Goal: Register for event/course

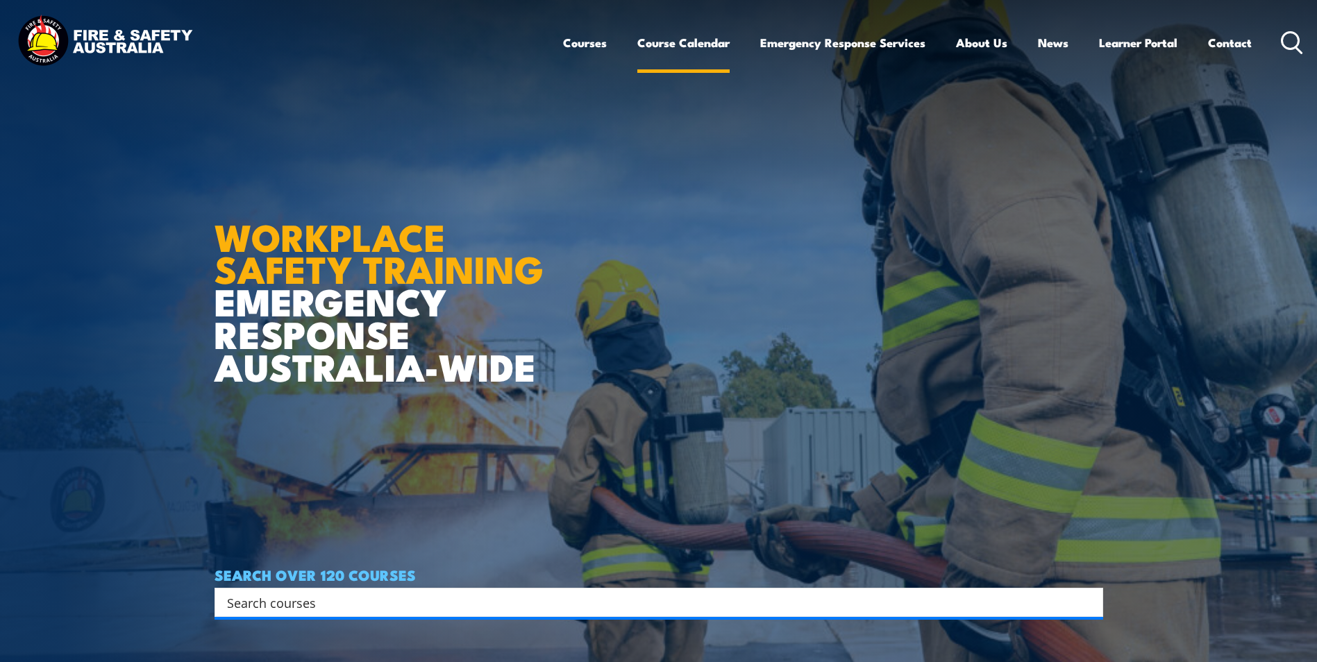
click at [686, 37] on link "Course Calendar" at bounding box center [683, 42] width 92 height 37
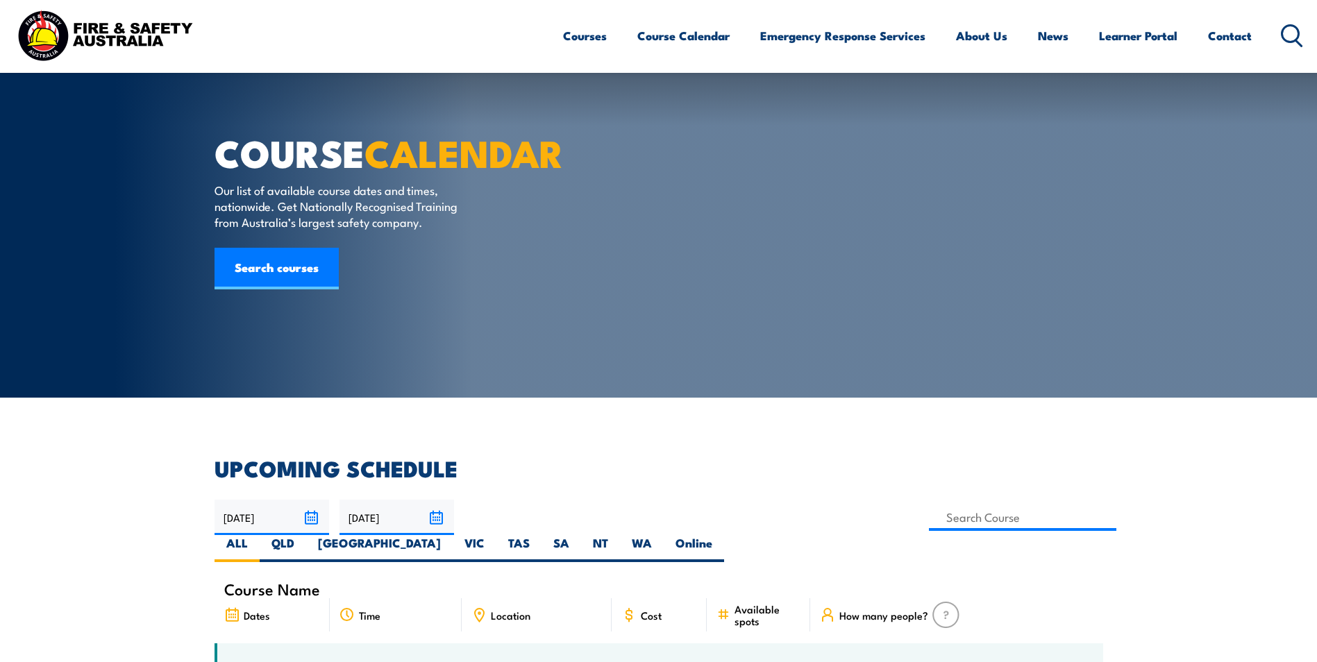
scroll to position [208, 0]
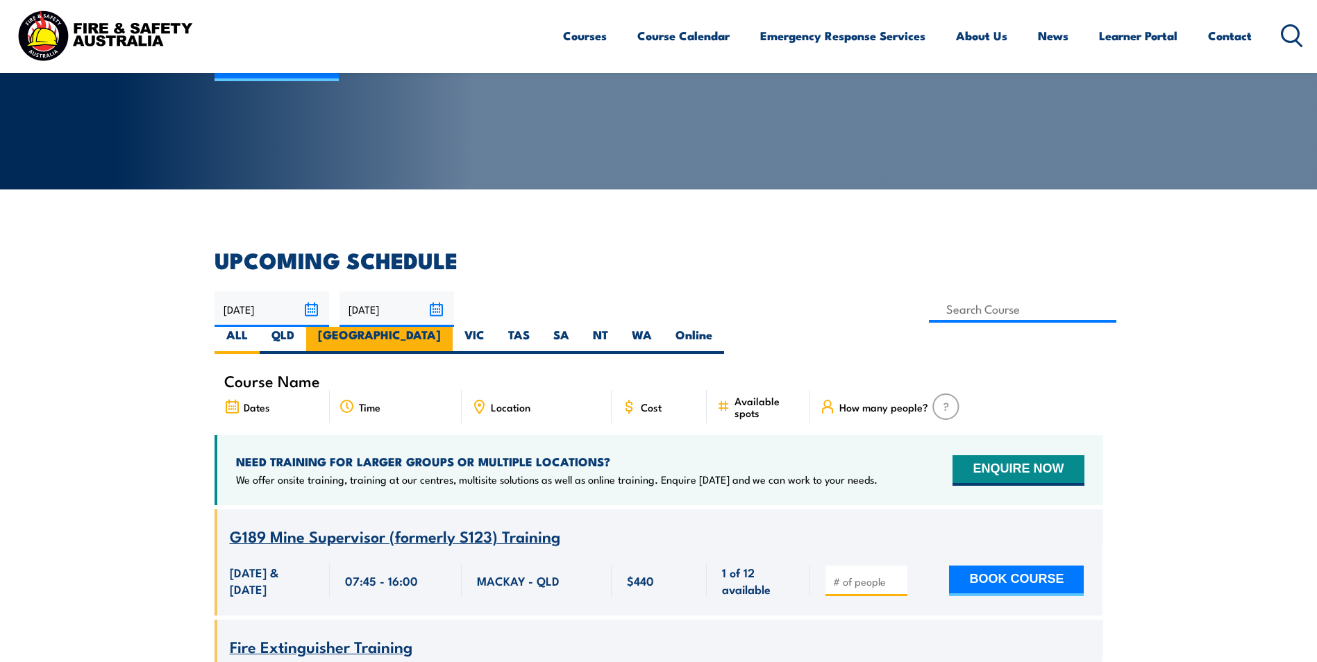
click at [453, 327] on label "[GEOGRAPHIC_DATA]" at bounding box center [379, 340] width 146 height 27
click at [450, 327] on input "[GEOGRAPHIC_DATA]" at bounding box center [445, 331] width 9 height 9
radio input "true"
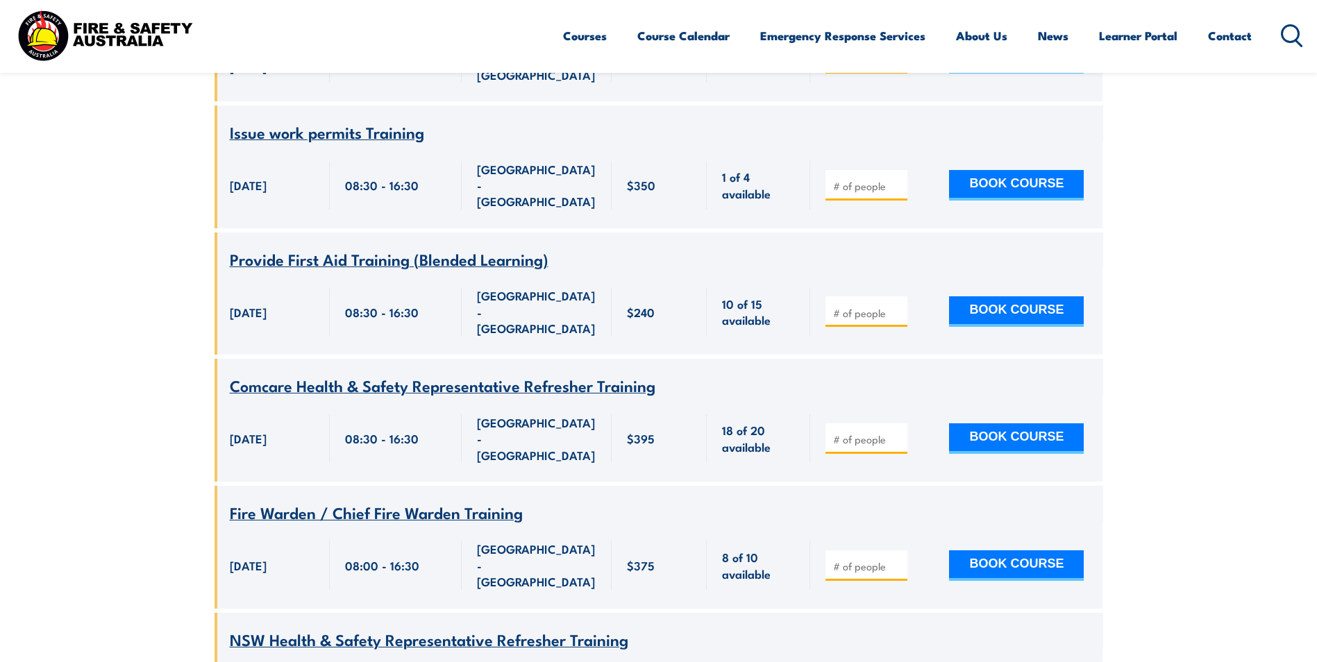
scroll to position [1222, 0]
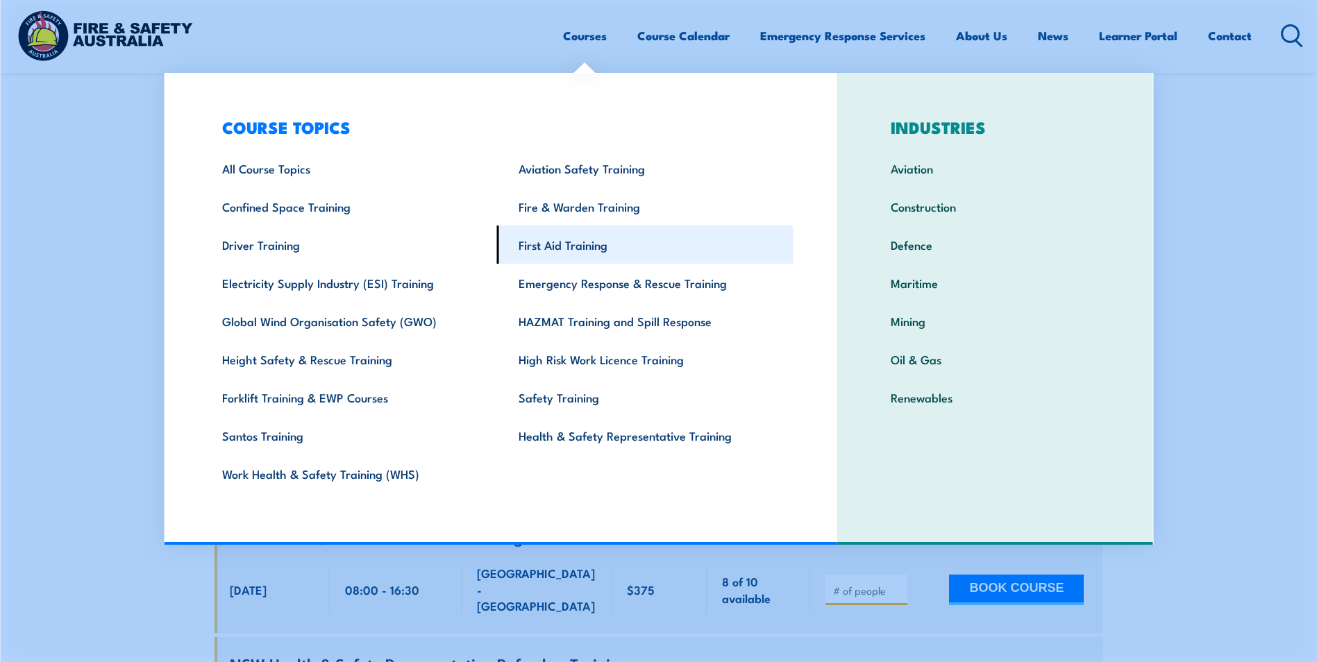
click at [575, 235] on link "First Aid Training" at bounding box center [645, 245] width 296 height 38
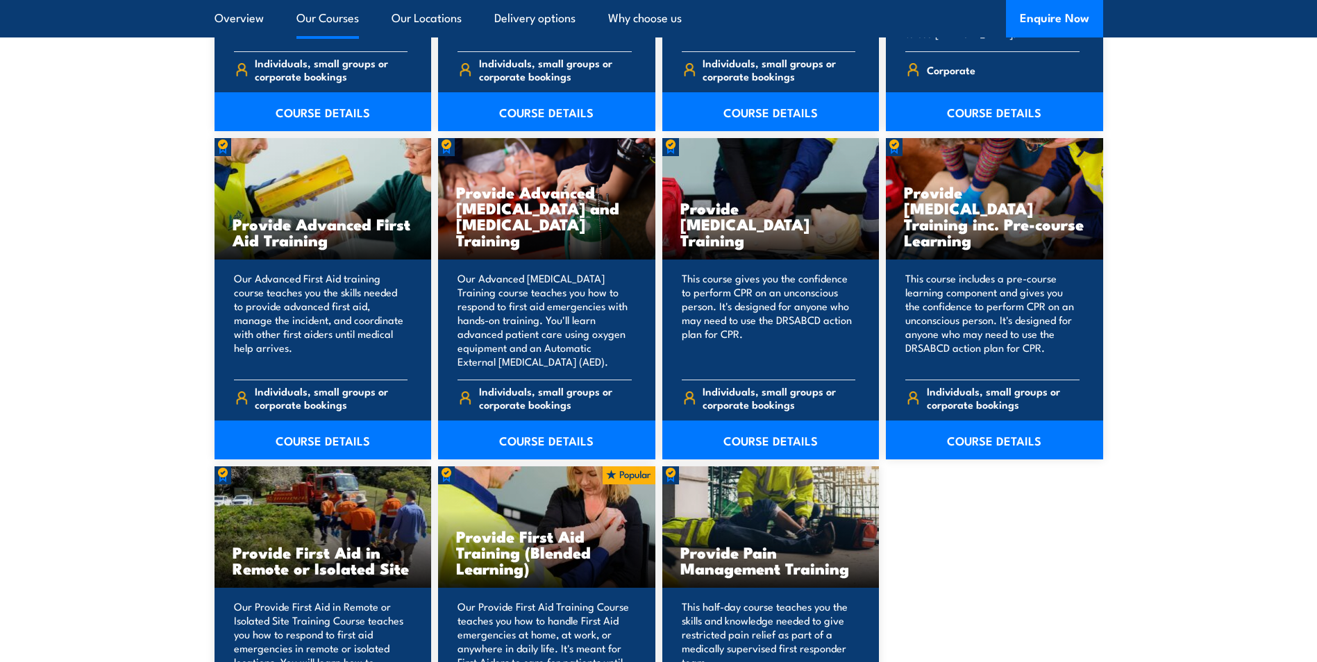
scroll to position [2013, 0]
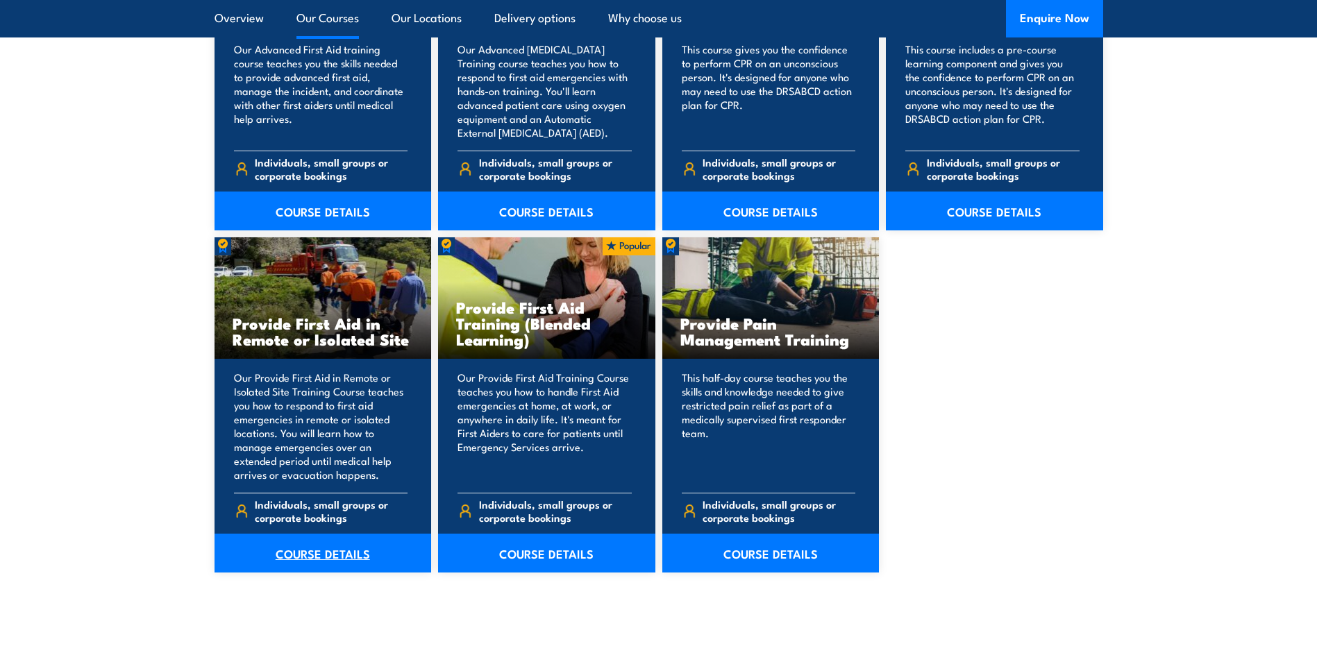
click at [325, 553] on link "COURSE DETAILS" at bounding box center [322, 553] width 217 height 39
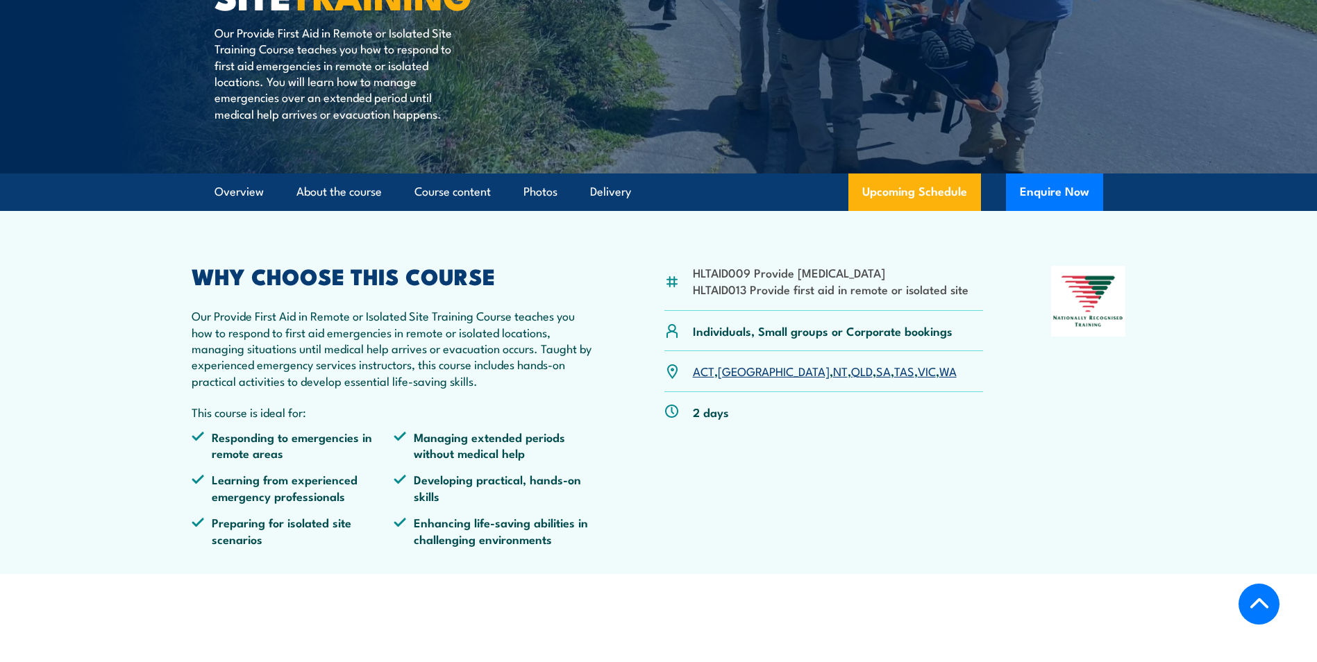
scroll to position [278, 0]
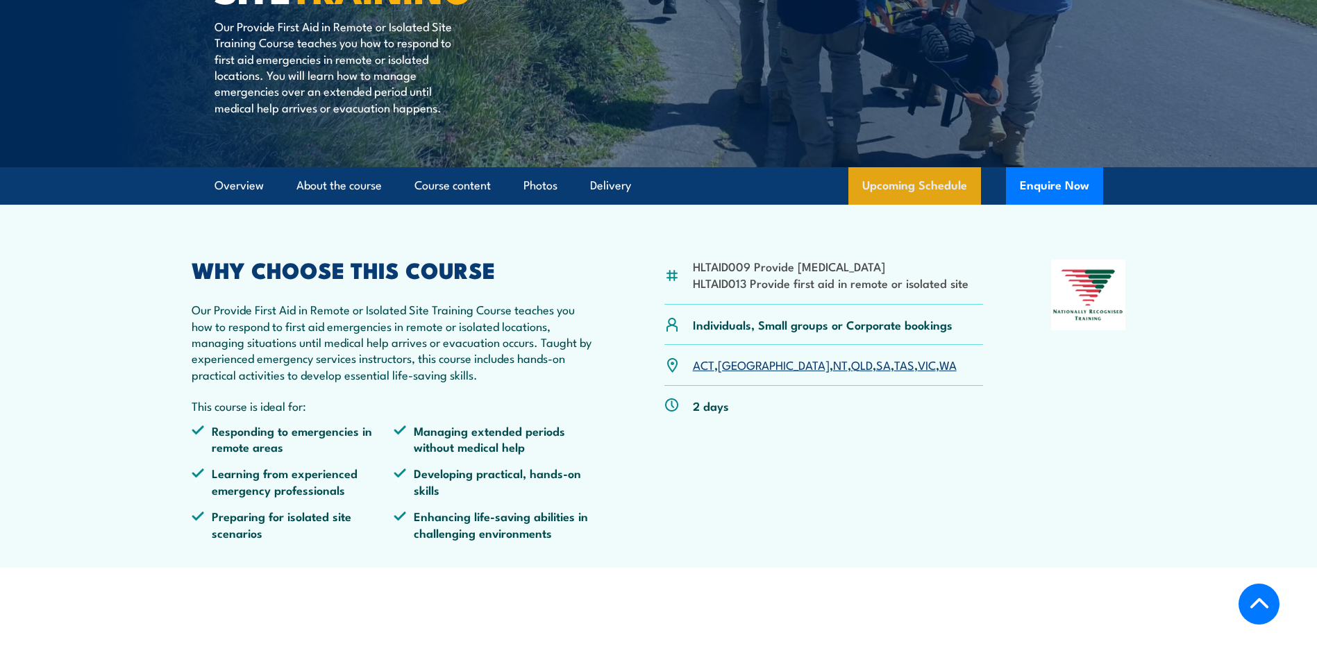
click at [934, 180] on link "Upcoming Schedule" at bounding box center [914, 185] width 133 height 37
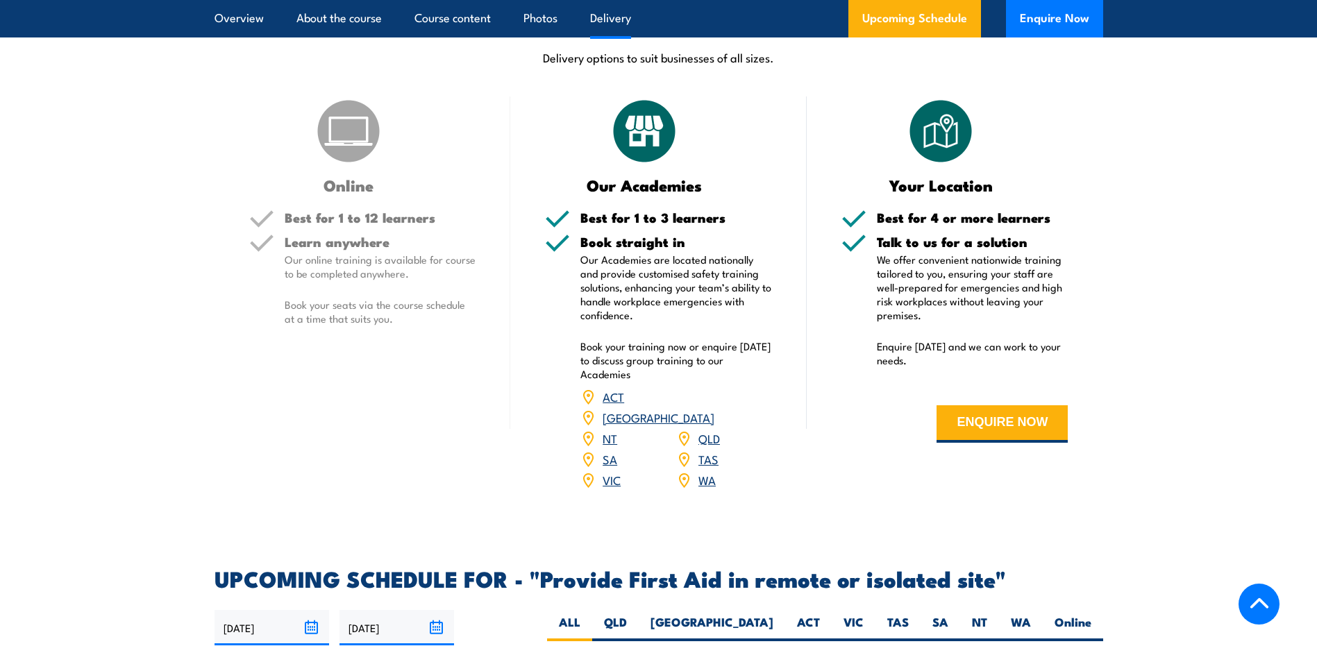
scroll to position [1889, 0]
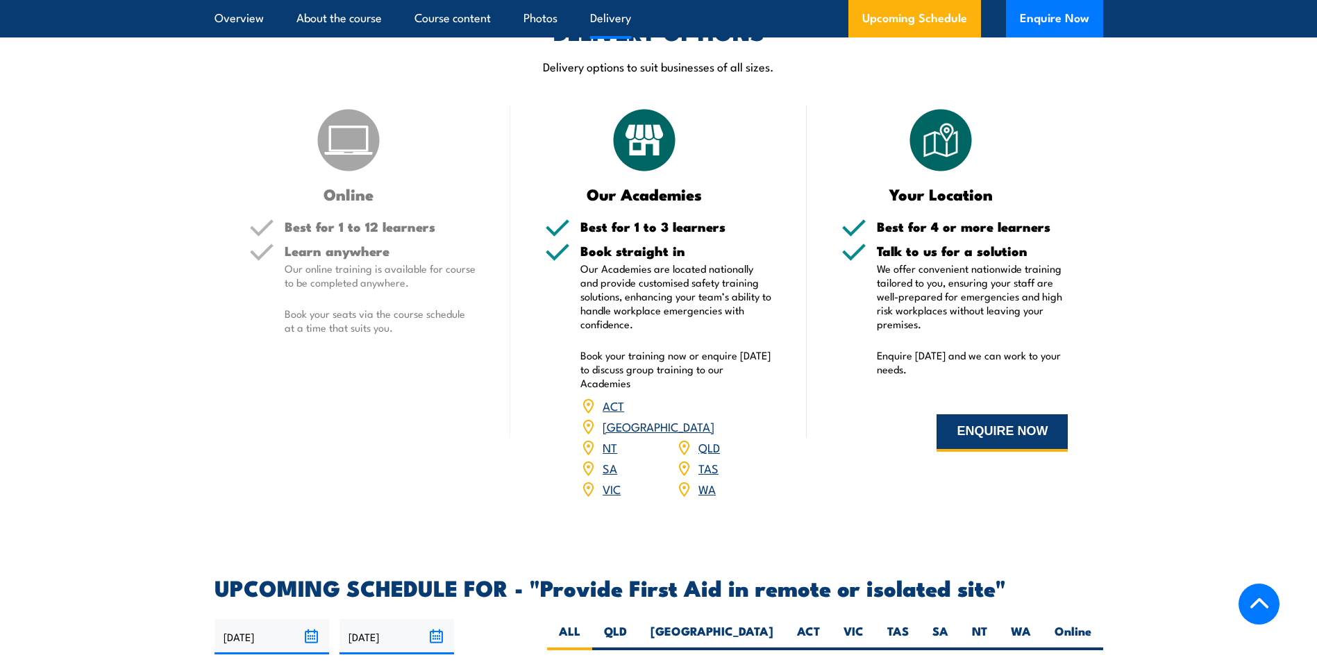
click at [982, 414] on button "ENQUIRE NOW" at bounding box center [1001, 432] width 131 height 37
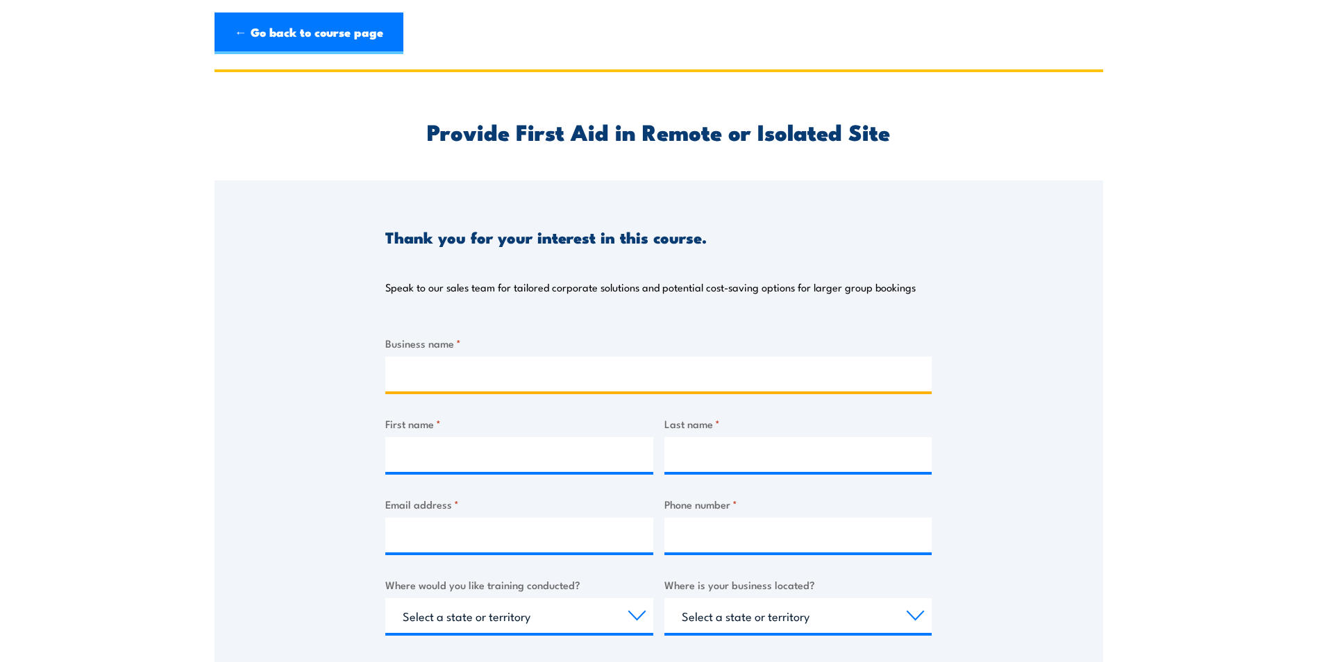
click at [512, 372] on input "Business name *" at bounding box center [658, 374] width 546 height 35
type input "ACCIONA CONSTRUCTION AUSTRALIA PTY LTD & GENUS INFRASTRUCTURE (NSW) PTY LTD"
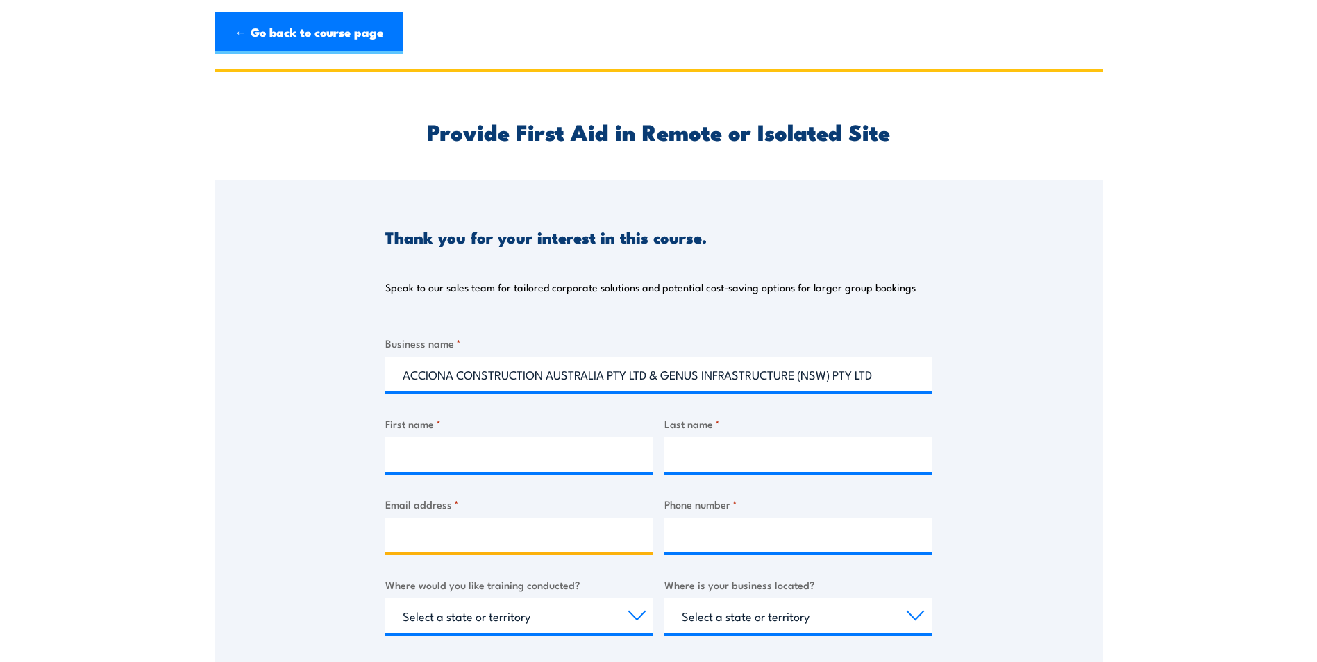
type input "[PERSON_NAME][EMAIL_ADDRESS][DOMAIN_NAME]"
type input "0406185980"
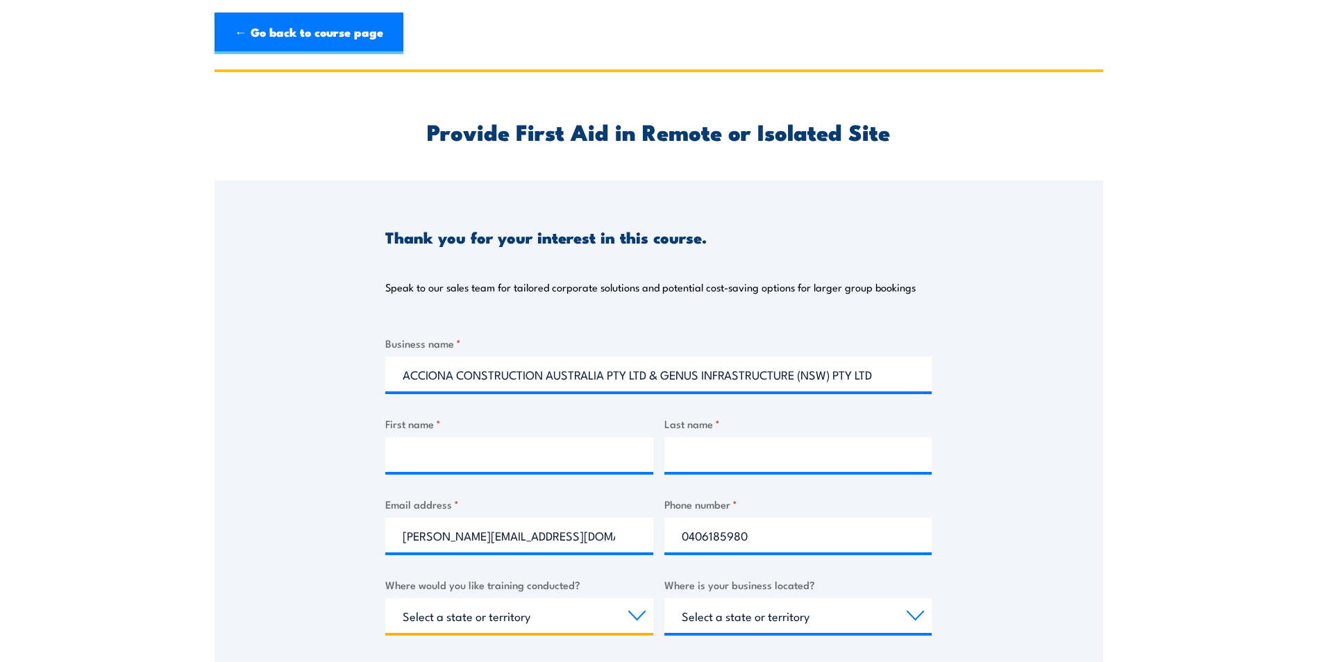
select select "[GEOGRAPHIC_DATA]"
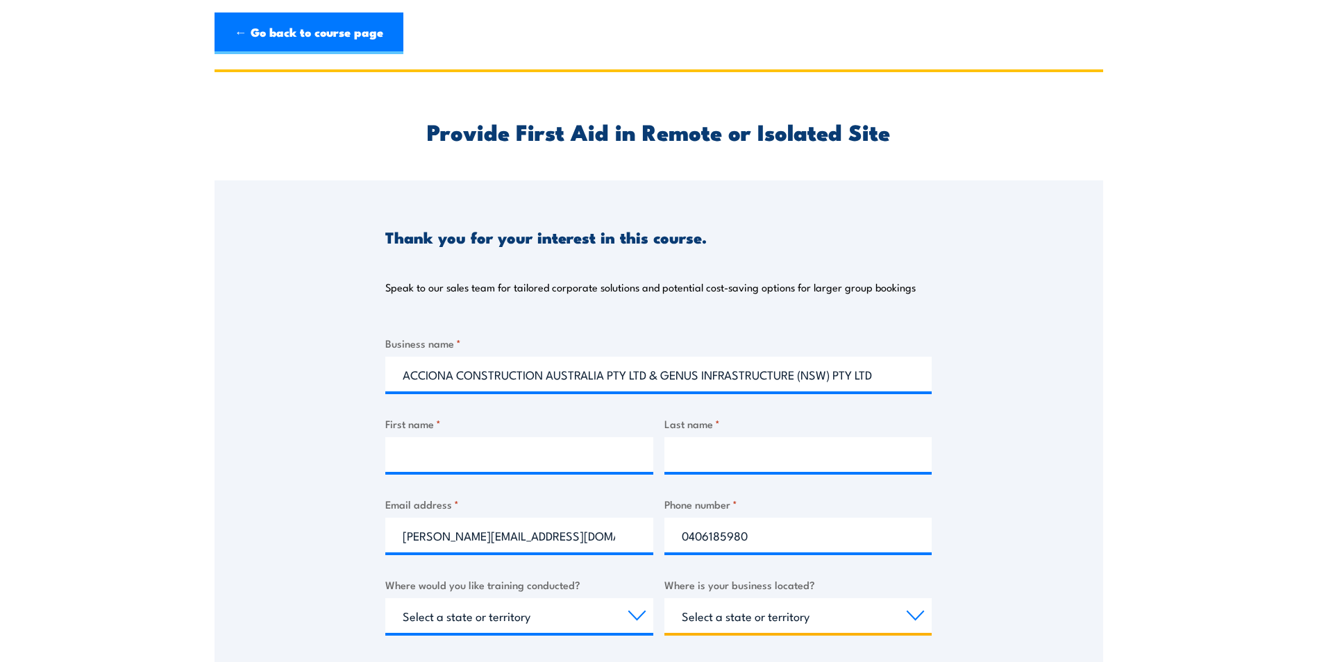
select select "[GEOGRAPHIC_DATA]"
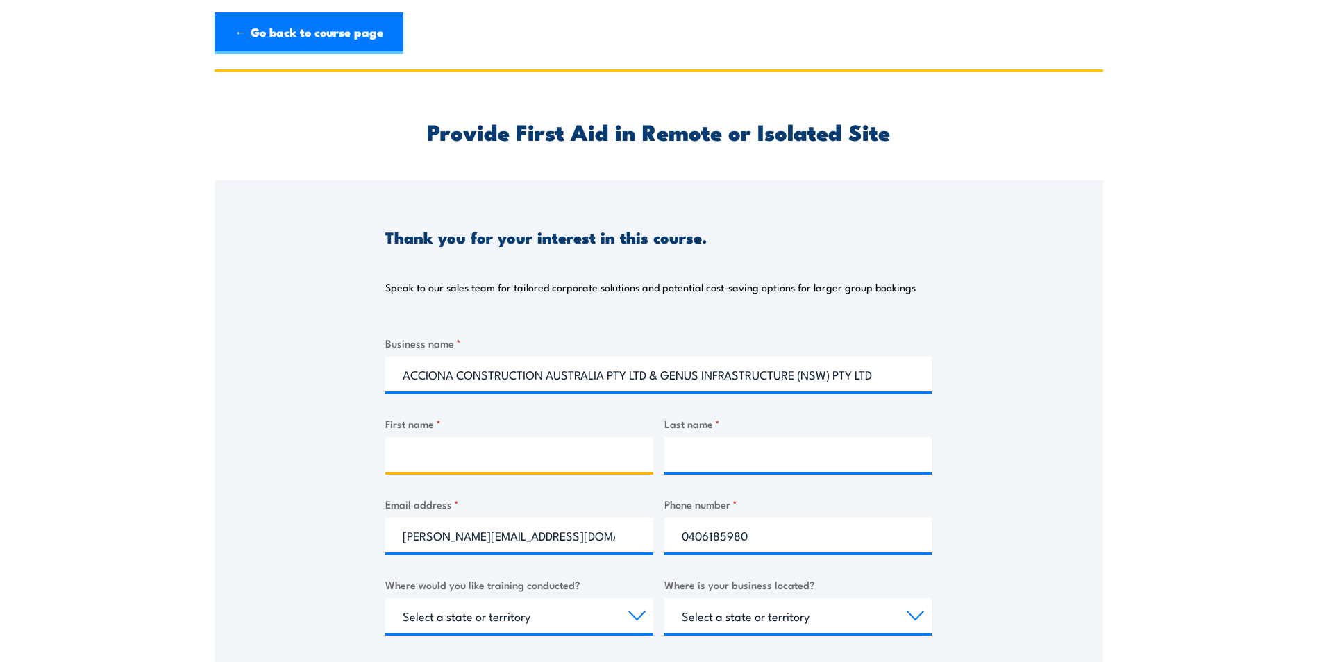
click at [459, 458] on input "First name *" at bounding box center [519, 454] width 268 height 35
type input "[PERSON_NAME]"
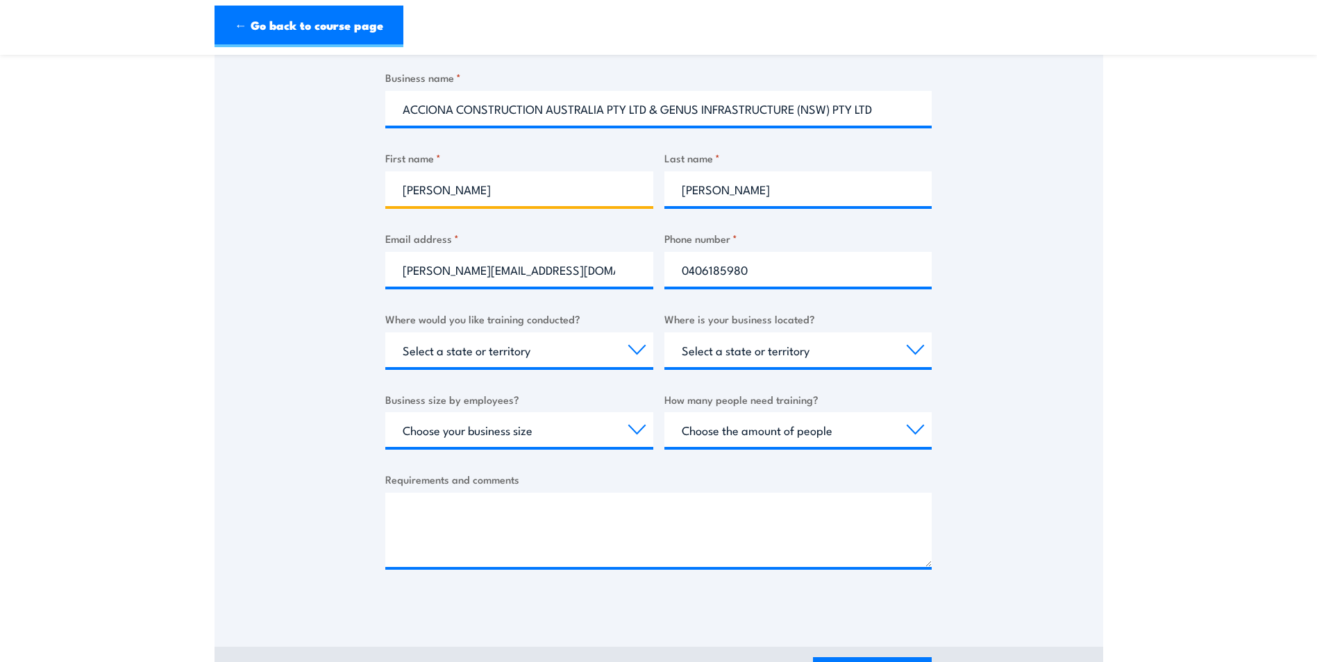
scroll to position [278, 0]
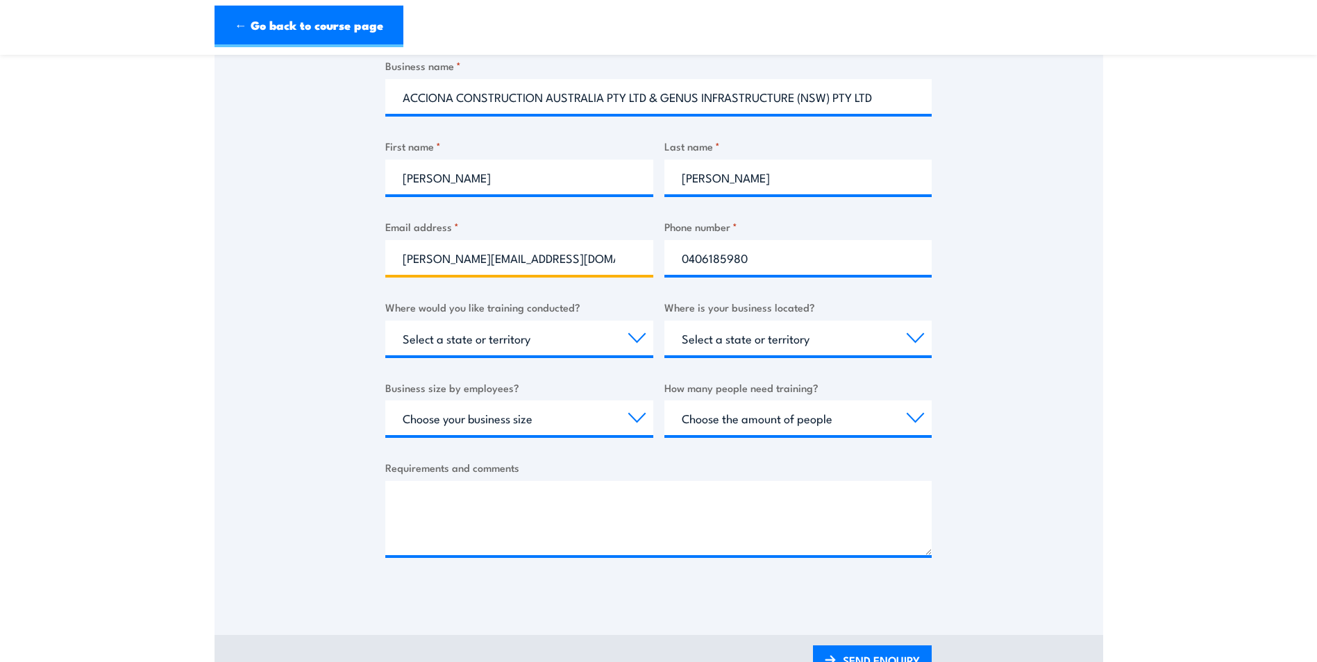
drag, startPoint x: 574, startPoint y: 258, endPoint x: 373, endPoint y: 260, distance: 201.3
click at [377, 258] on div "Thank you for your interest in this course. Speak to our sales team for tailore…" at bounding box center [658, 249] width 888 height 693
drag, startPoint x: 609, startPoint y: 259, endPoint x: 381, endPoint y: 263, distance: 227.7
click at [381, 263] on div "Thank you for your interest in this course. Speak to our sales team for tailore…" at bounding box center [658, 249] width 888 height 693
type input "[EMAIL_ADDRESS][DOMAIN_NAME]"
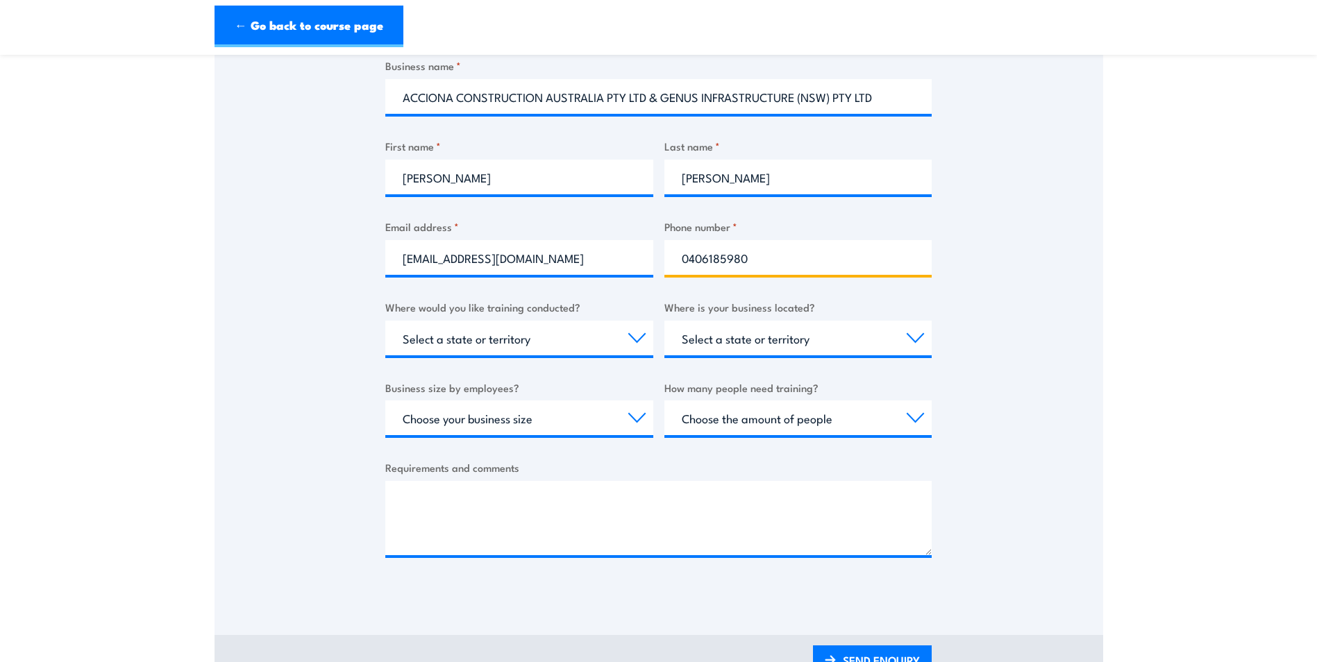
drag, startPoint x: 758, startPoint y: 260, endPoint x: 674, endPoint y: 254, distance: 84.2
click at [674, 255] on input "0406185980" at bounding box center [798, 257] width 268 height 35
type input "0407 661 209"
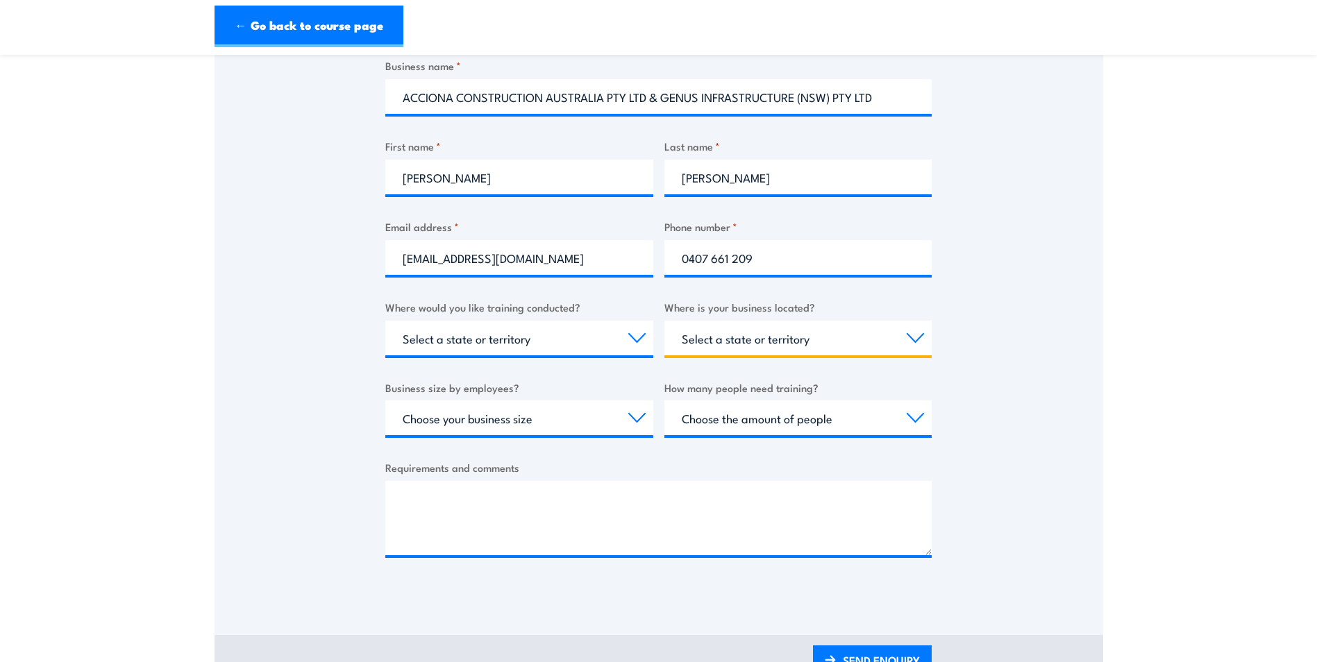
click at [719, 336] on select "Select a state or territory [GEOGRAPHIC_DATA] [GEOGRAPHIC_DATA] [GEOGRAPHIC_DAT…" at bounding box center [798, 338] width 268 height 35
click at [664, 321] on select "Select a state or territory [GEOGRAPHIC_DATA] [GEOGRAPHIC_DATA] [GEOGRAPHIC_DAT…" at bounding box center [798, 338] width 268 height 35
click at [565, 421] on select "Choose your business size 1 to 19 20 to 199 200+" at bounding box center [519, 417] width 268 height 35
click at [385, 400] on select "Choose your business size 1 to 19 20 to 199 200+" at bounding box center [519, 417] width 268 height 35
click at [746, 409] on select "Choose the amount of people 1 to 4 5 to 19 20+" at bounding box center [798, 417] width 268 height 35
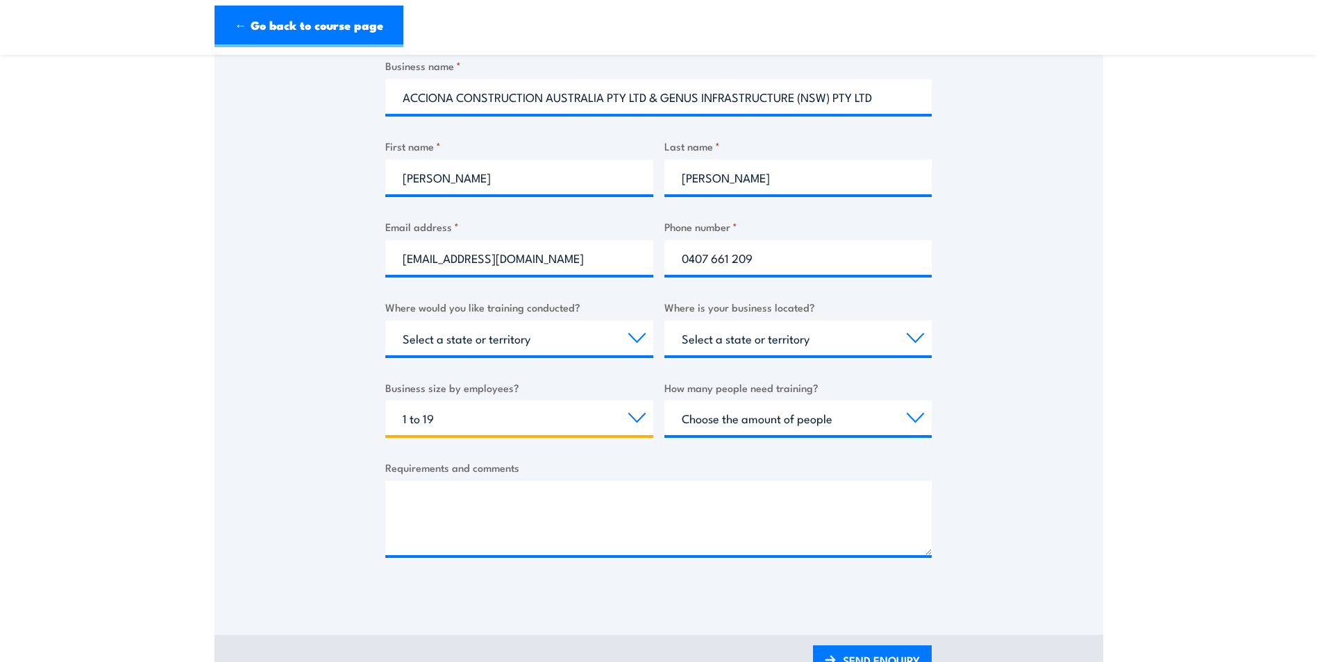
click at [490, 414] on select "Choose your business size 1 to 19 20 to 199 200+" at bounding box center [519, 417] width 268 height 35
select select "200+"
click at [385, 400] on select "Choose your business size 1 to 19 20 to 199 200+" at bounding box center [519, 417] width 268 height 35
click at [728, 408] on select "Choose the amount of people 1 to 4 5 to 19 20+" at bounding box center [798, 417] width 268 height 35
select select "5 to 19"
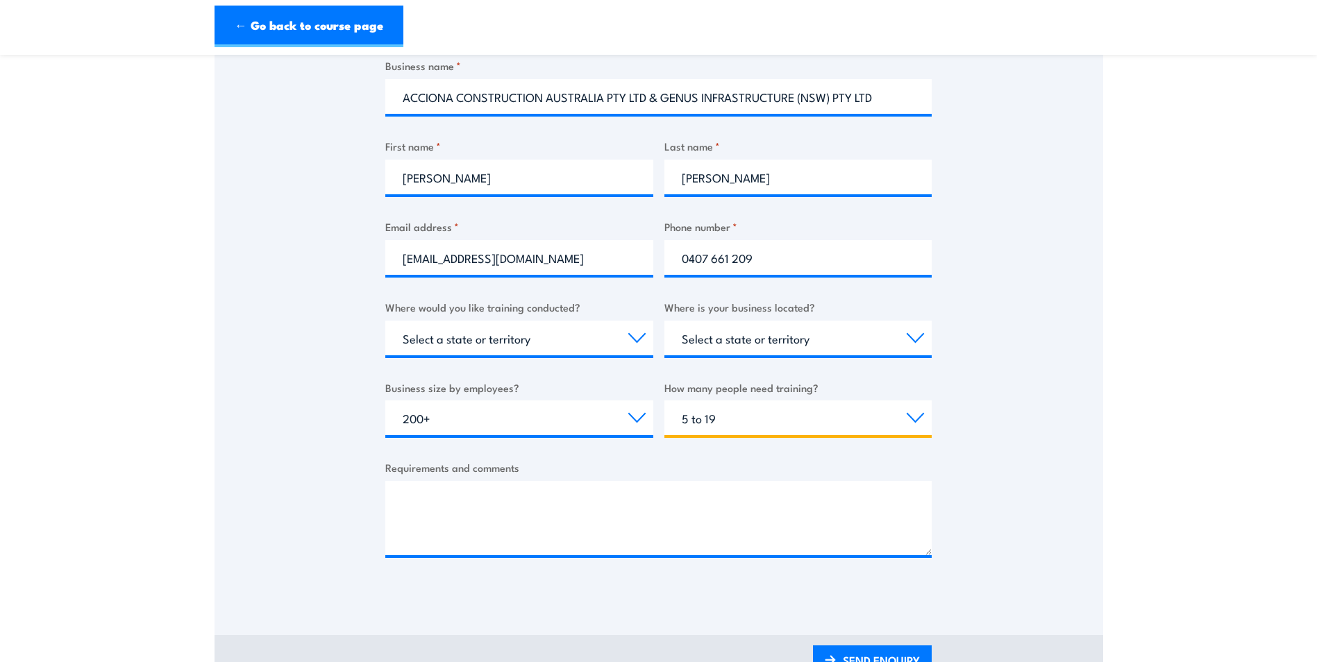
click at [664, 400] on select "Choose the amount of people 1 to 4 5 to 19 20+" at bounding box center [798, 417] width 268 height 35
click at [480, 500] on textarea "Requirements and comments" at bounding box center [658, 518] width 546 height 74
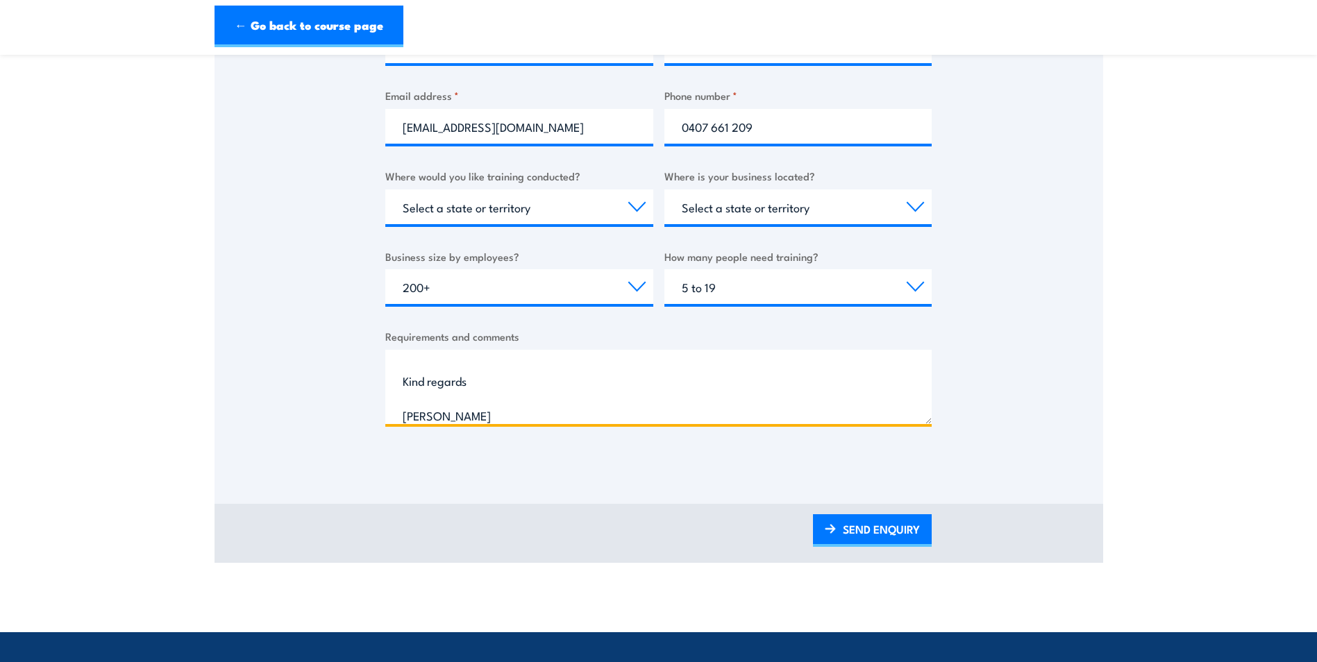
scroll to position [416, 0]
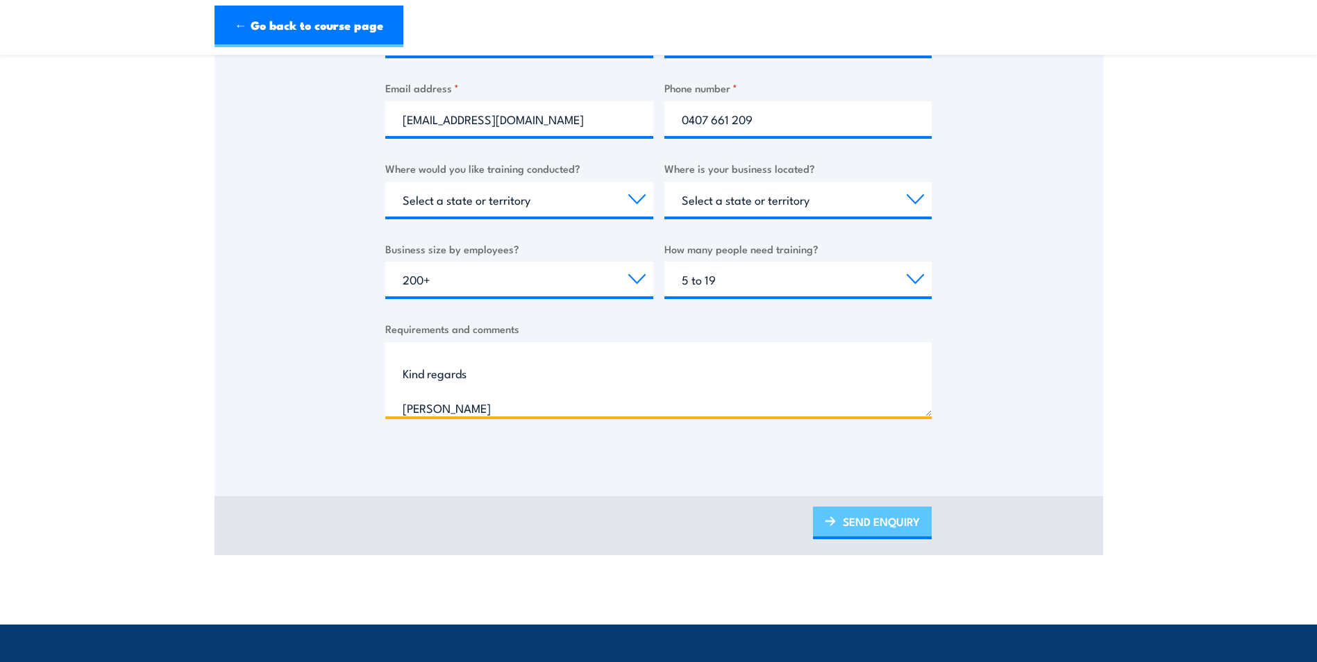
type textarea "Good afternoon I am enquiring about the Remote First Aid Course being run onsit…"
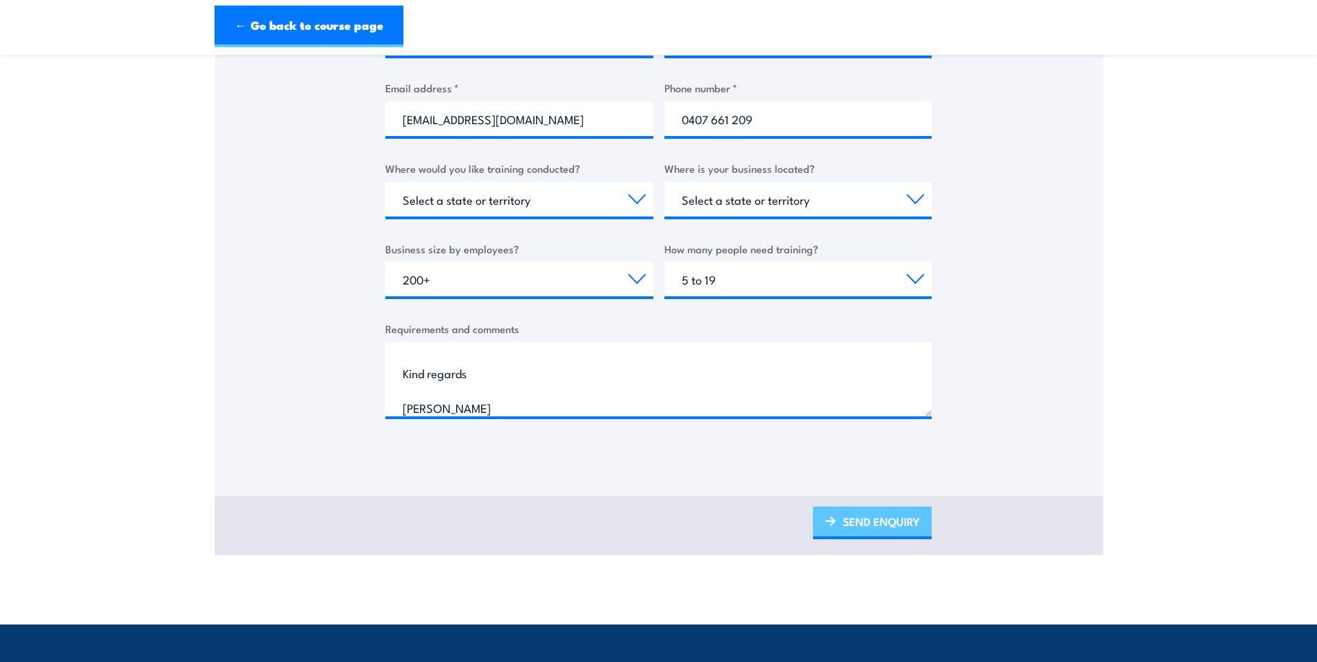
click at [880, 523] on link "SEND ENQUIRY" at bounding box center [872, 523] width 119 height 33
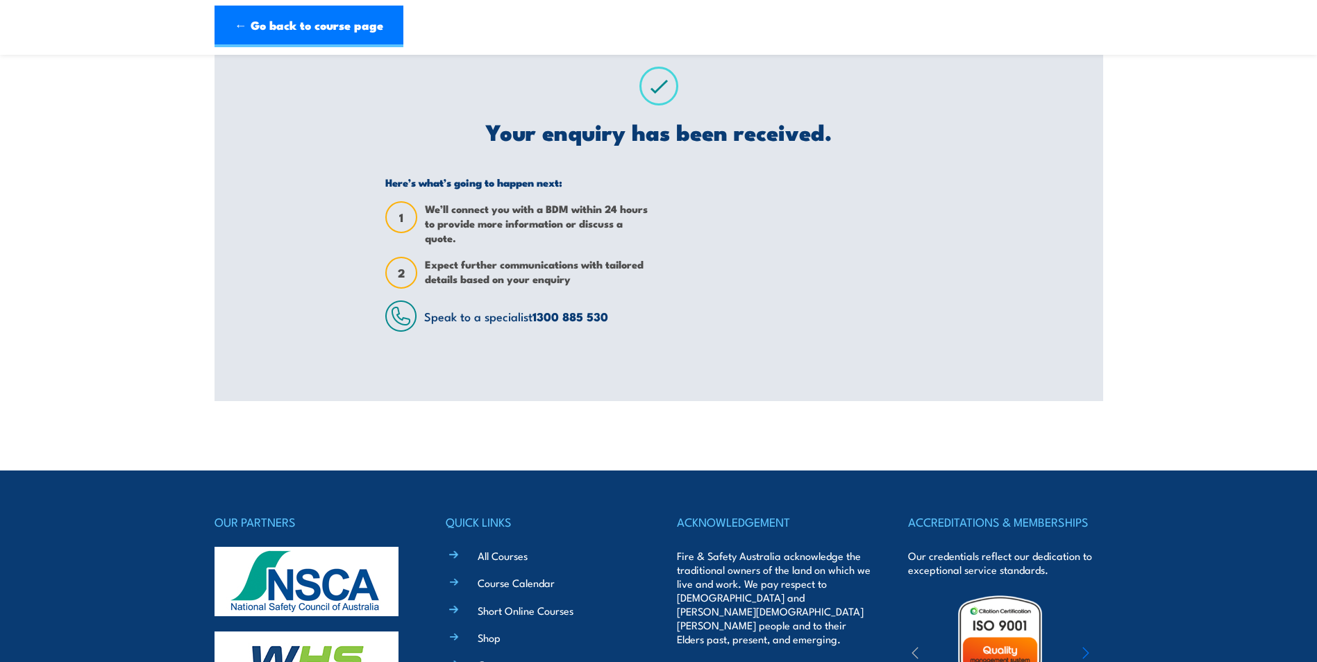
scroll to position [208, 0]
